Goal: Information Seeking & Learning: Learn about a topic

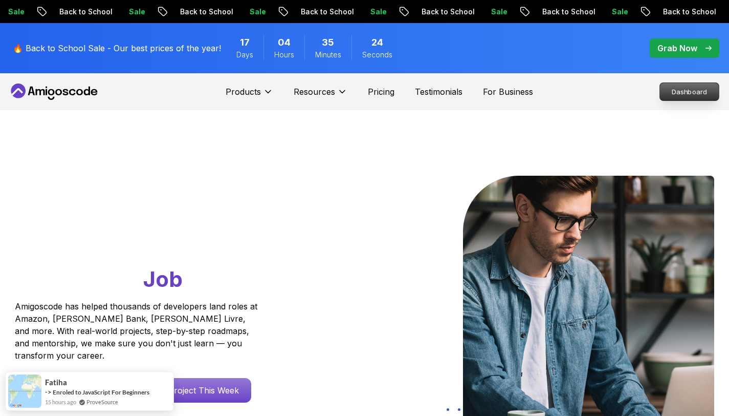
click at [692, 96] on p "Dashboard" at bounding box center [689, 91] width 59 height 17
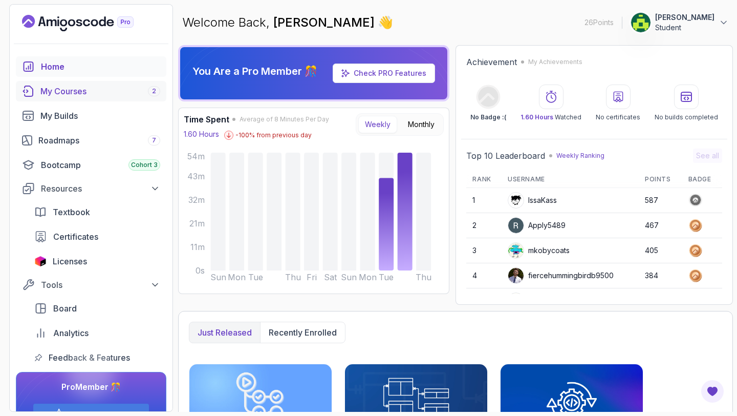
click at [83, 88] on div "My Courses 2" at bounding box center [100, 91] width 120 height 12
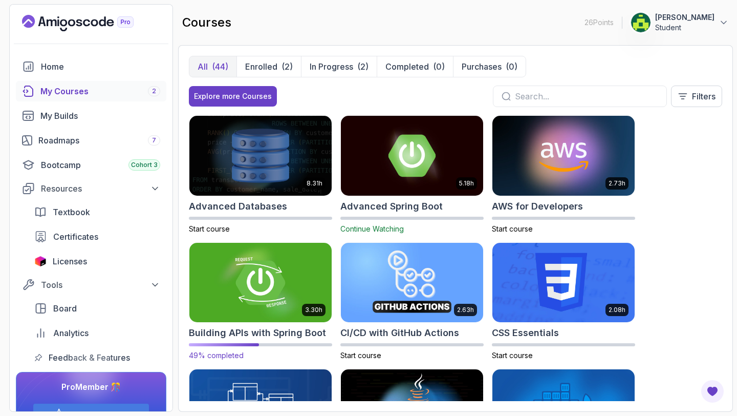
scroll to position [84, 0]
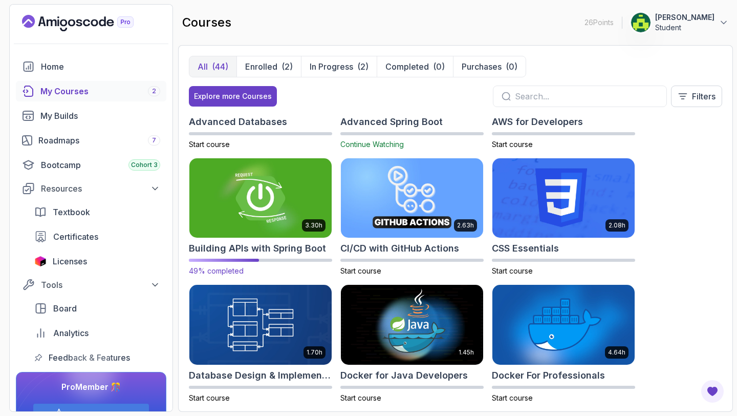
click at [243, 198] on img at bounding box center [260, 197] width 149 height 83
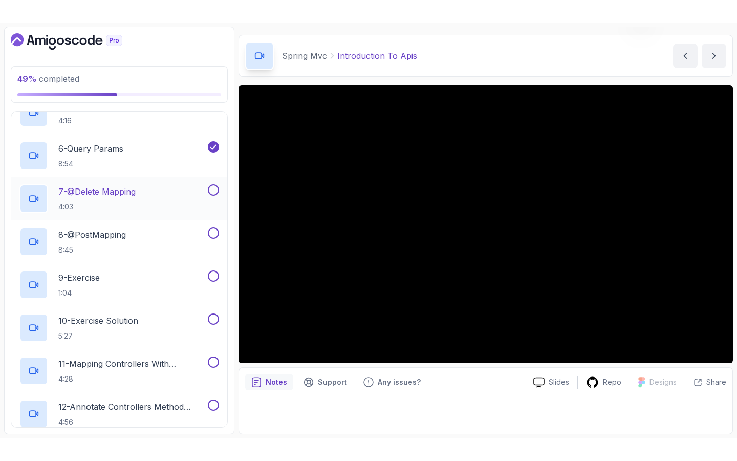
scroll to position [425, 0]
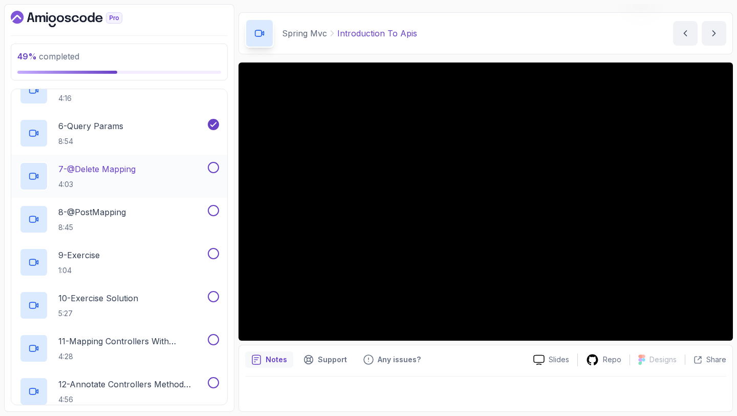
click at [184, 182] on div "7 - @Delete Mapping 4:03" at bounding box center [112, 176] width 186 height 29
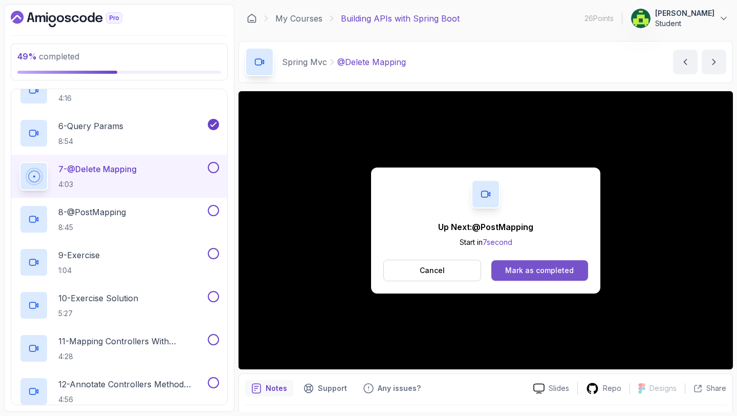
click at [508, 262] on button "Mark as completed" at bounding box center [539, 270] width 97 height 20
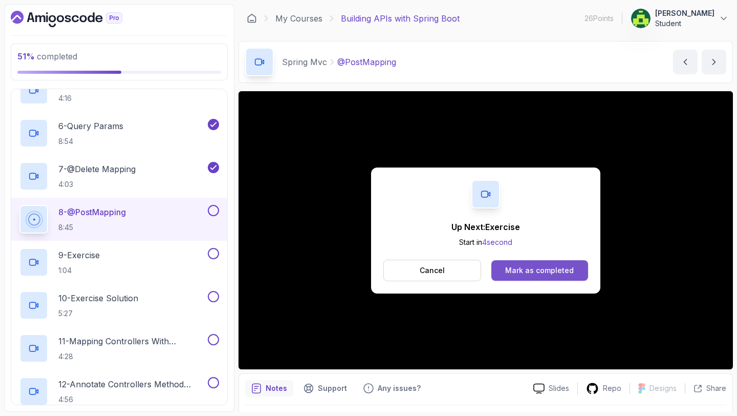
click at [558, 261] on button "Mark as completed" at bounding box center [539, 270] width 97 height 20
